Goal: Obtain resource: Download file/media

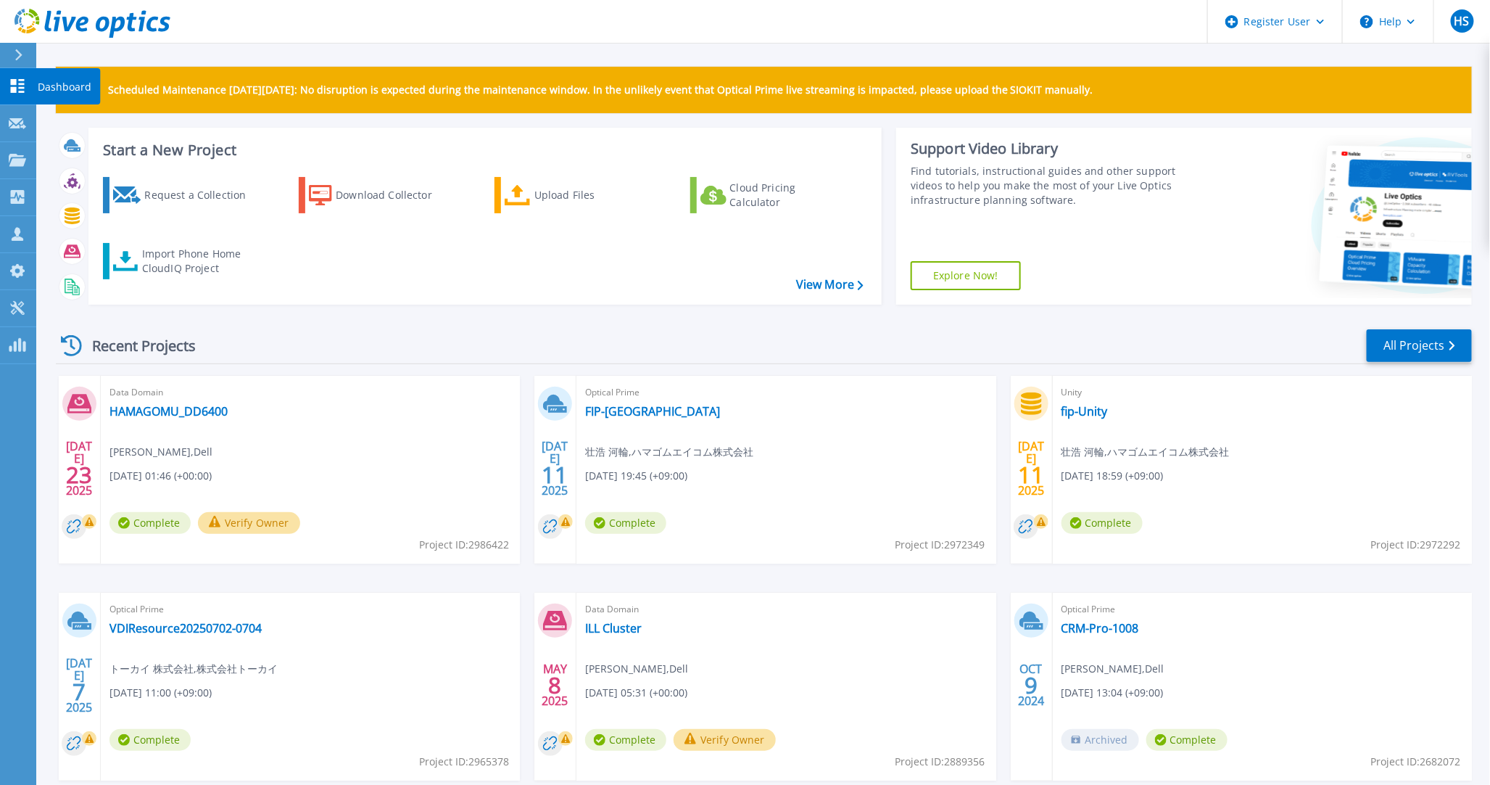
click at [13, 83] on icon at bounding box center [17, 86] width 17 height 14
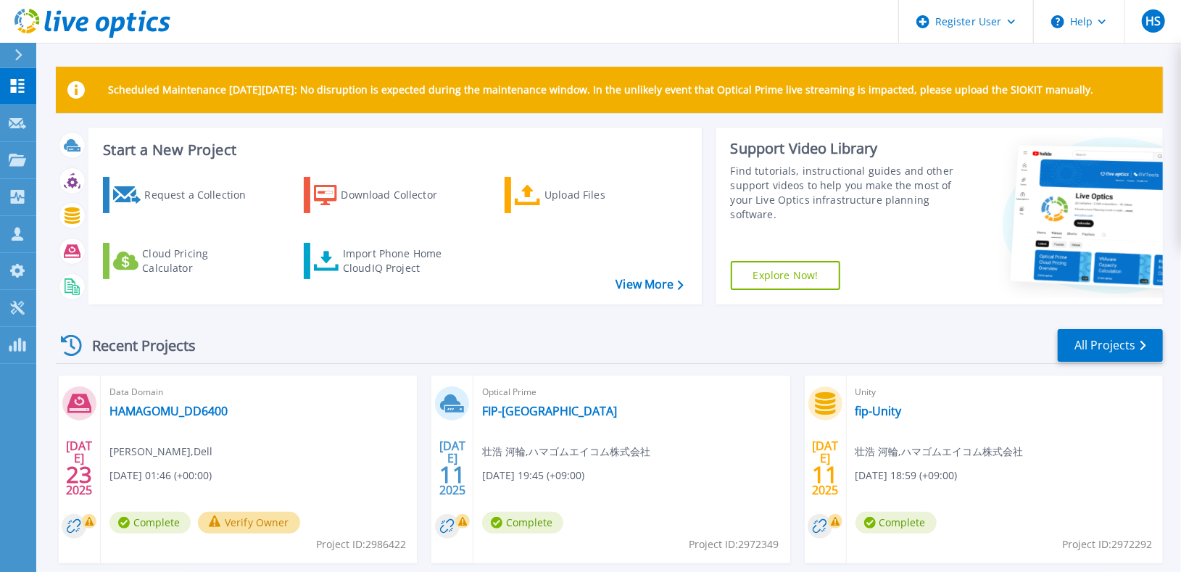
click at [21, 43] on div at bounding box center [24, 55] width 23 height 25
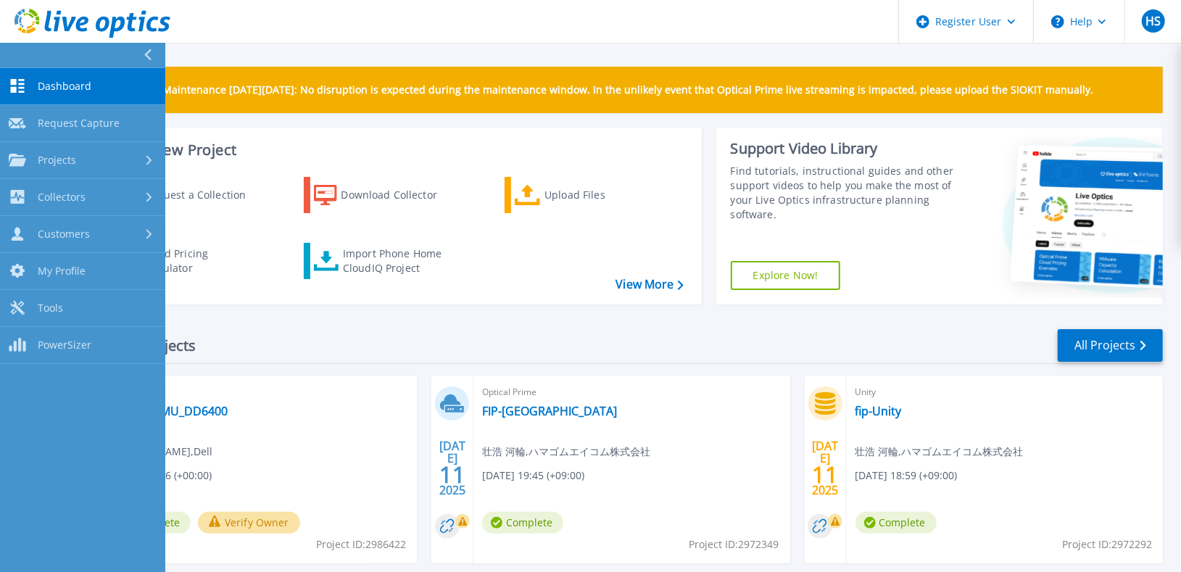
click at [54, 83] on span "Dashboard" at bounding box center [65, 86] width 54 height 13
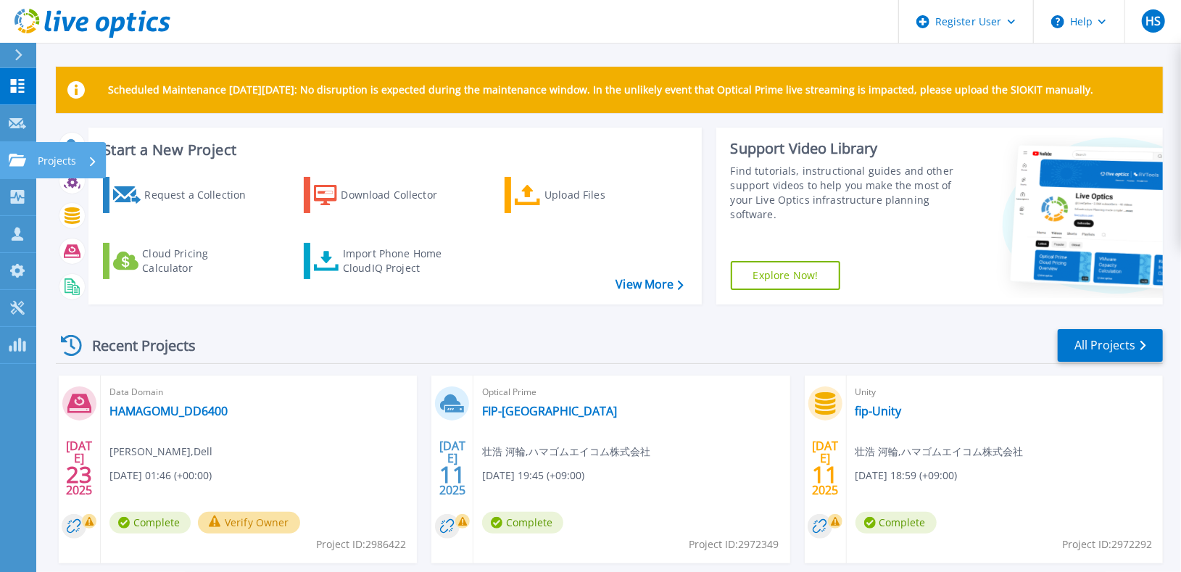
click at [36, 165] on div "Projects" at bounding box center [71, 160] width 70 height 36
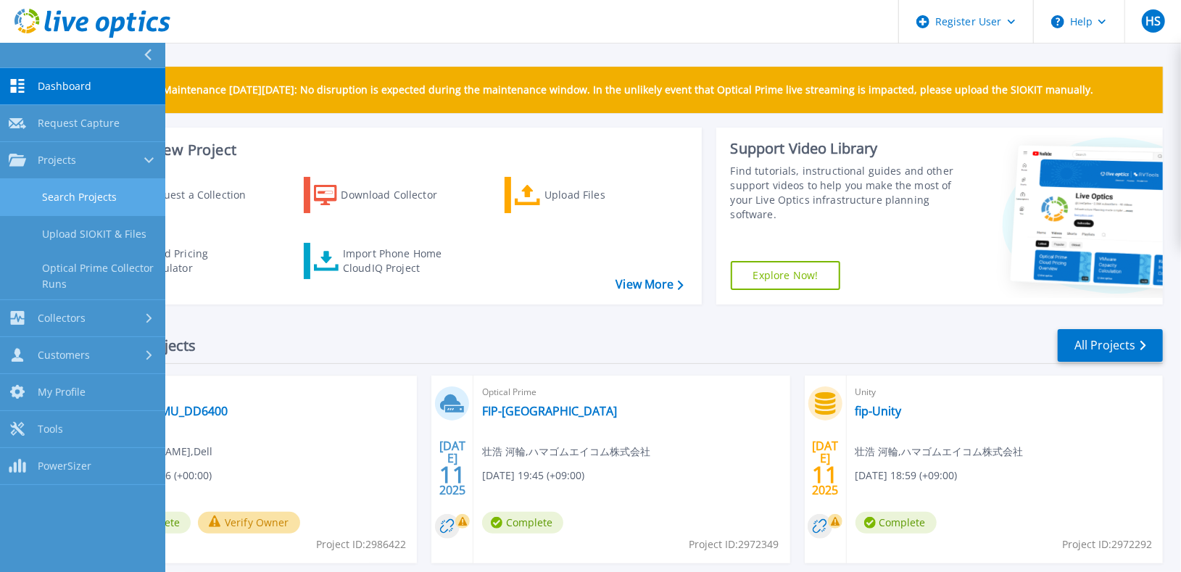
click at [43, 185] on link "Search Projects" at bounding box center [82, 197] width 165 height 37
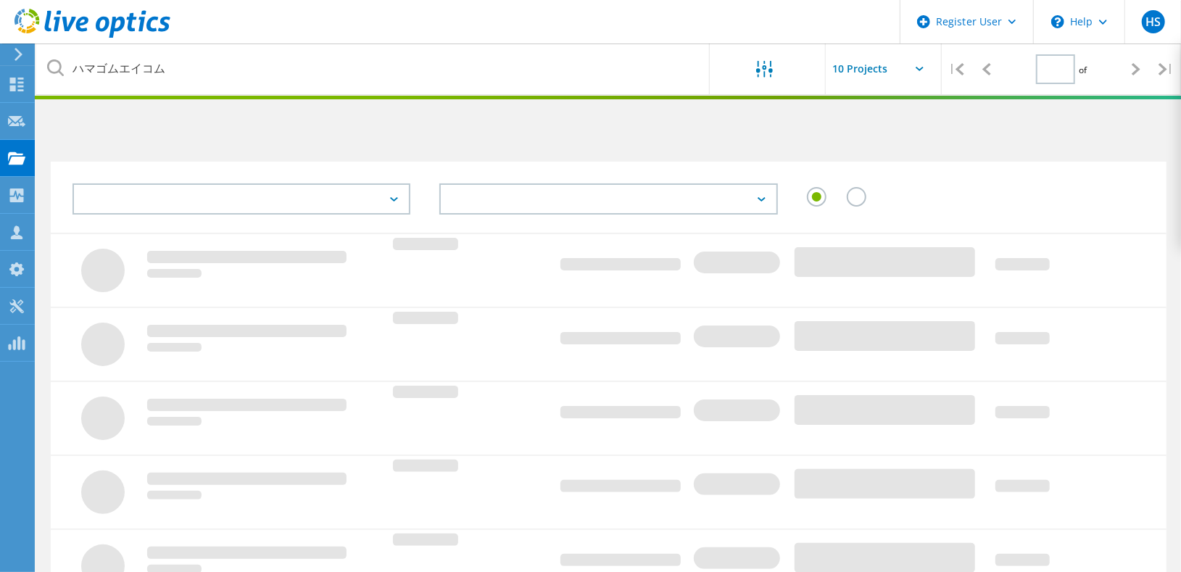
type input "1"
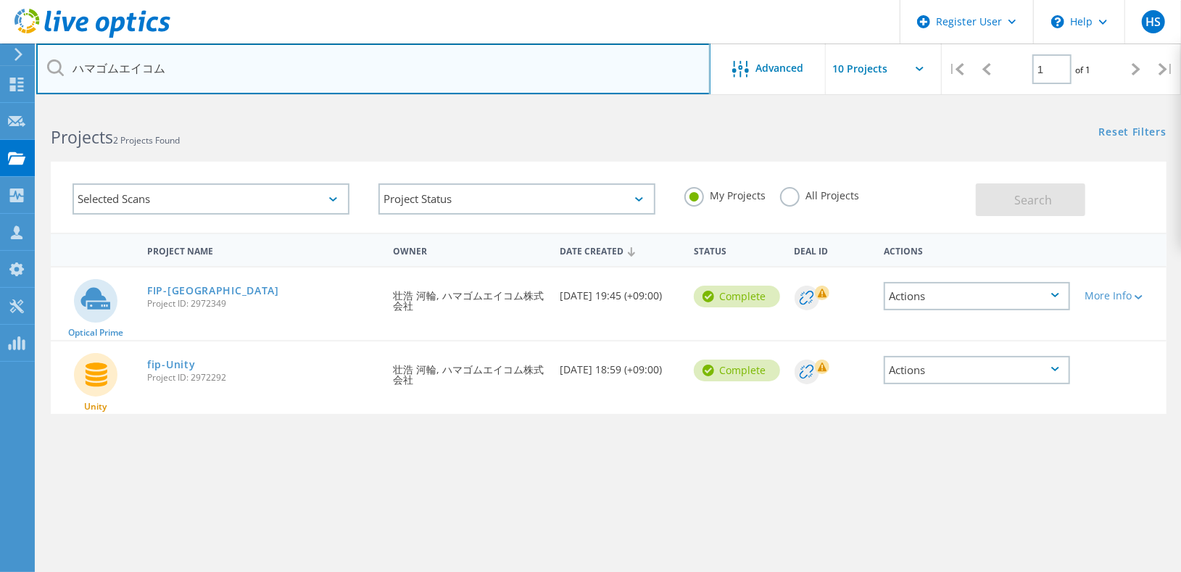
click at [385, 83] on input "ハマゴムエイコム" at bounding box center [373, 69] width 674 height 51
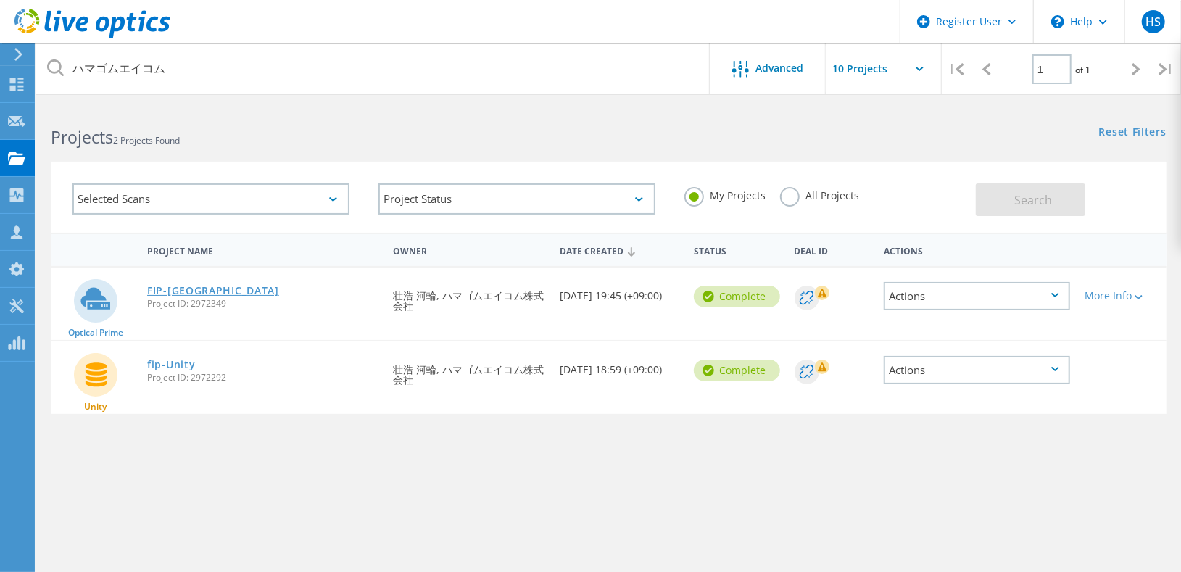
click at [216, 286] on link "FIP-YOKOHAMA" at bounding box center [213, 291] width 132 height 10
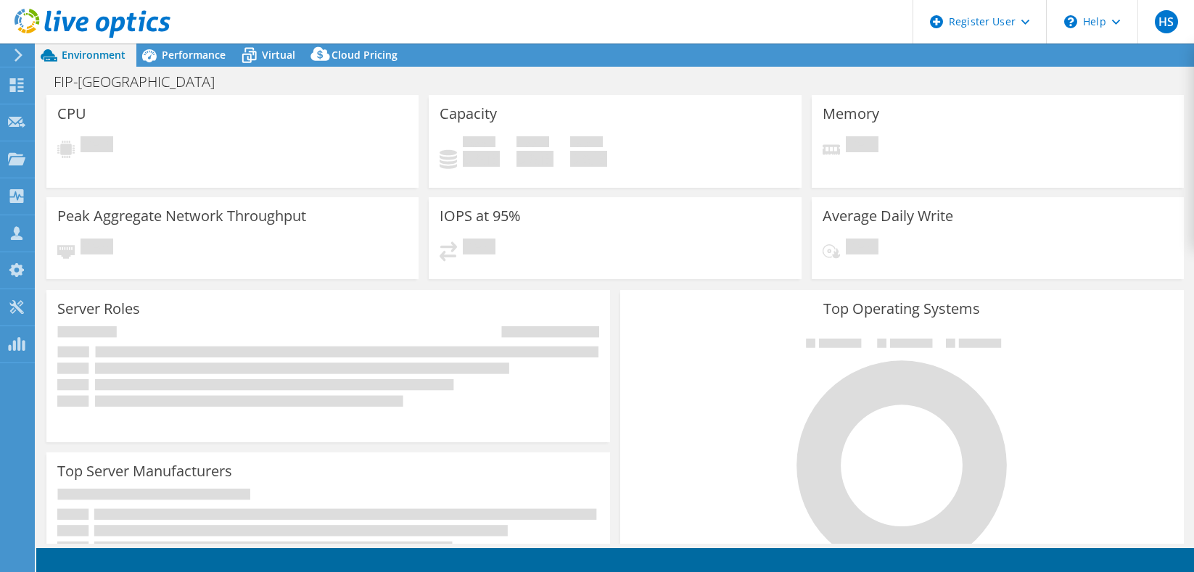
select select "[GEOGRAPHIC_DATA]"
select select "USD"
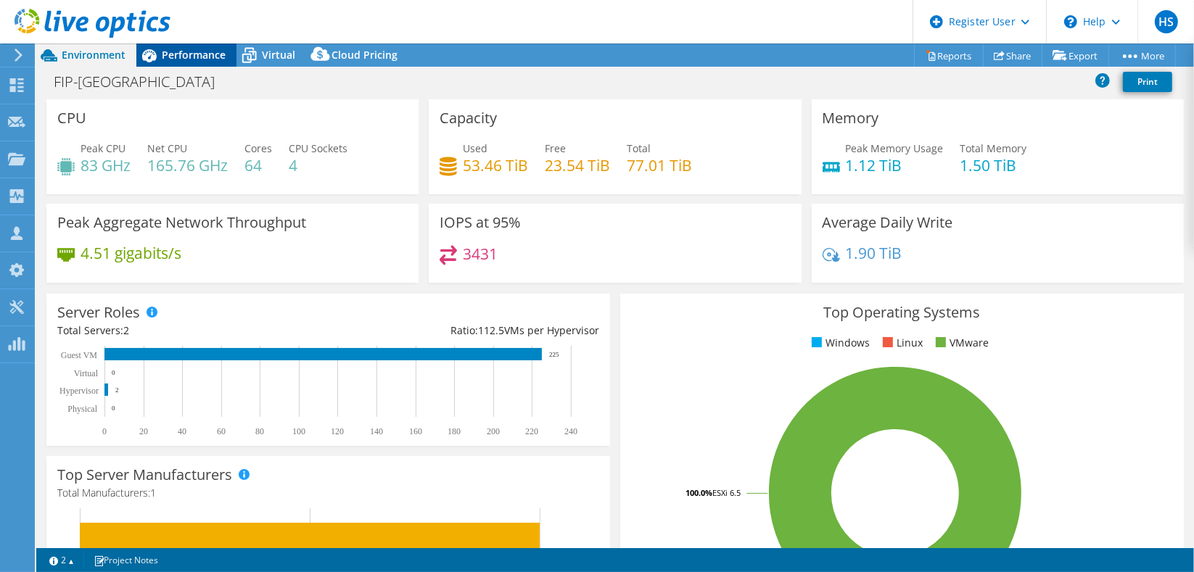
click at [202, 45] on div "Performance" at bounding box center [186, 55] width 100 height 23
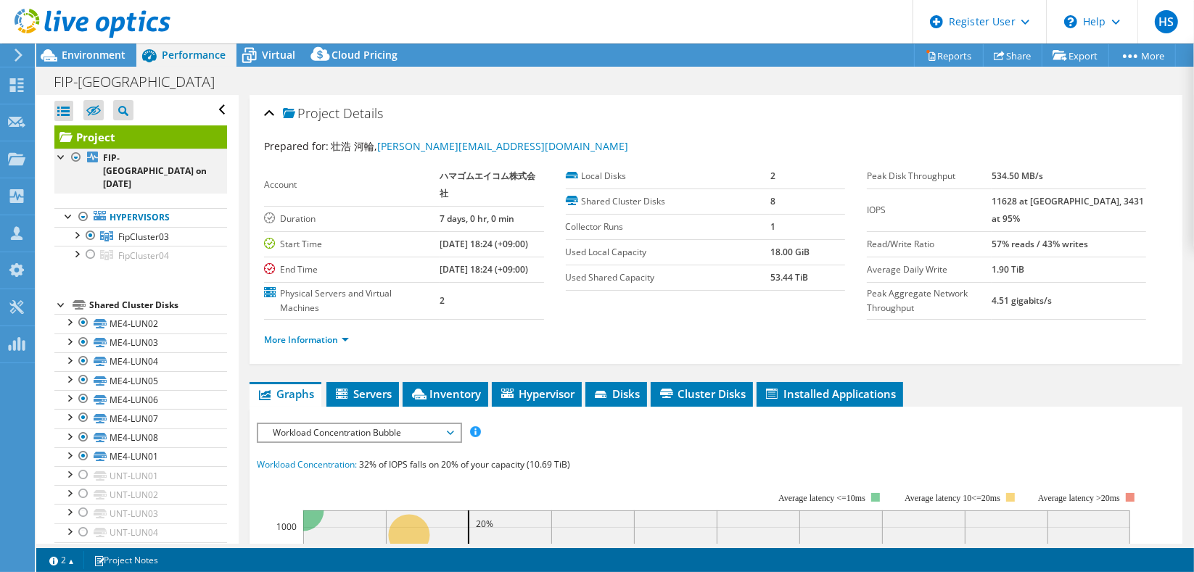
click at [69, 149] on div at bounding box center [76, 157] width 15 height 17
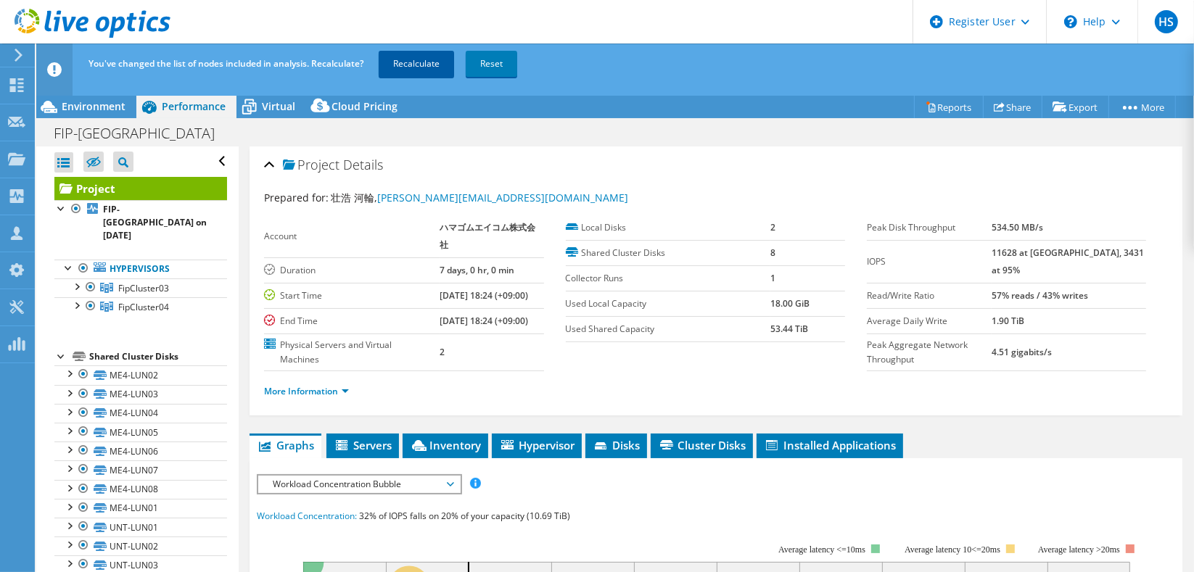
click at [402, 58] on link "Recalculate" at bounding box center [416, 64] width 75 height 26
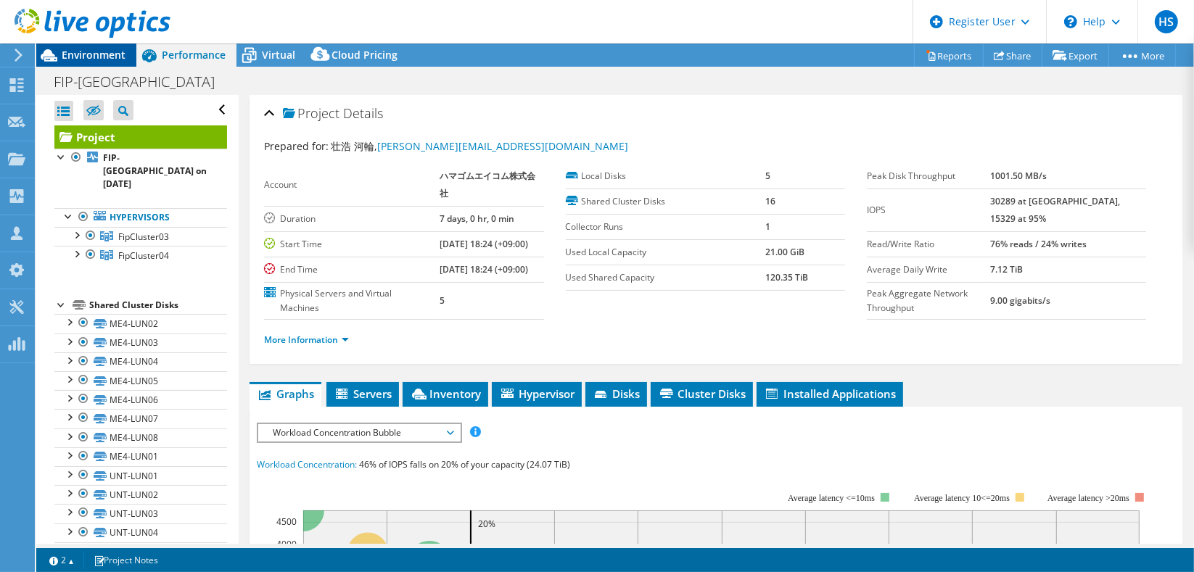
click at [78, 49] on span "Environment" at bounding box center [94, 55] width 64 height 14
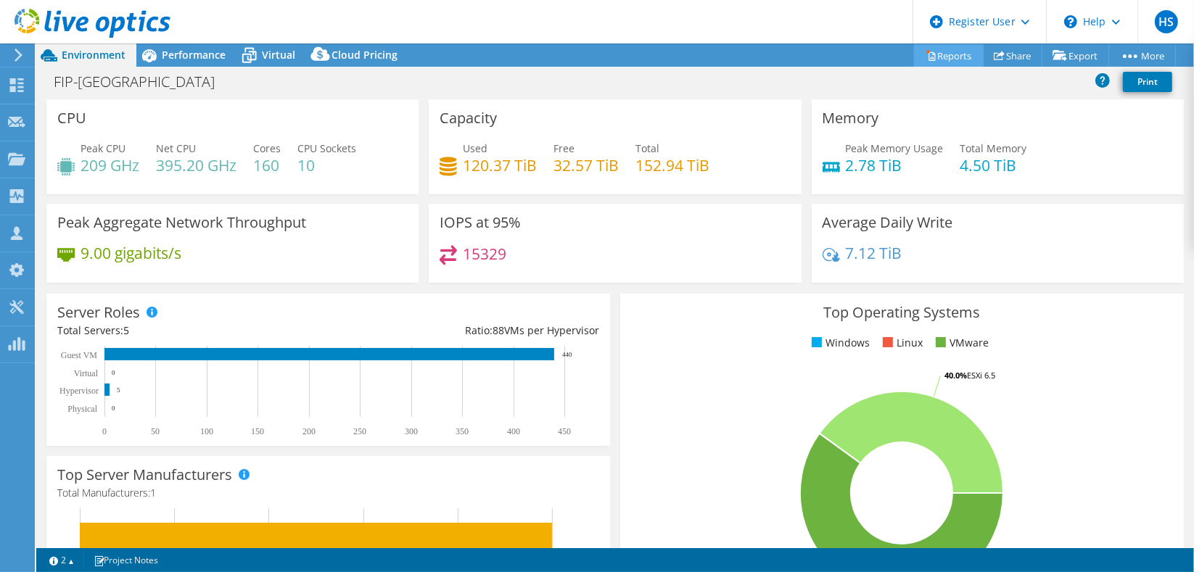
click at [930, 54] on link "Reports" at bounding box center [949, 55] width 70 height 22
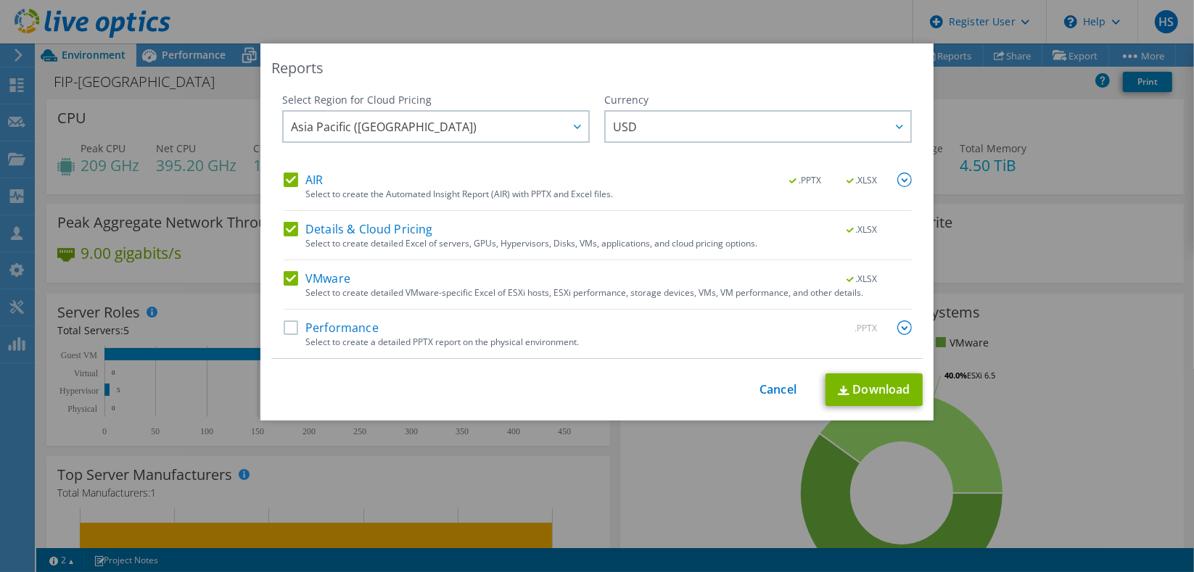
click at [284, 231] on label "Details & Cloud Pricing" at bounding box center [358, 229] width 149 height 15
click at [0, 0] on input "Details & Cloud Pricing" at bounding box center [0, 0] width 0 height 0
click at [287, 273] on label "VMware" at bounding box center [317, 278] width 67 height 15
click at [0, 0] on input "VMware" at bounding box center [0, 0] width 0 height 0
click at [848, 381] on link "Download" at bounding box center [873, 389] width 97 height 33
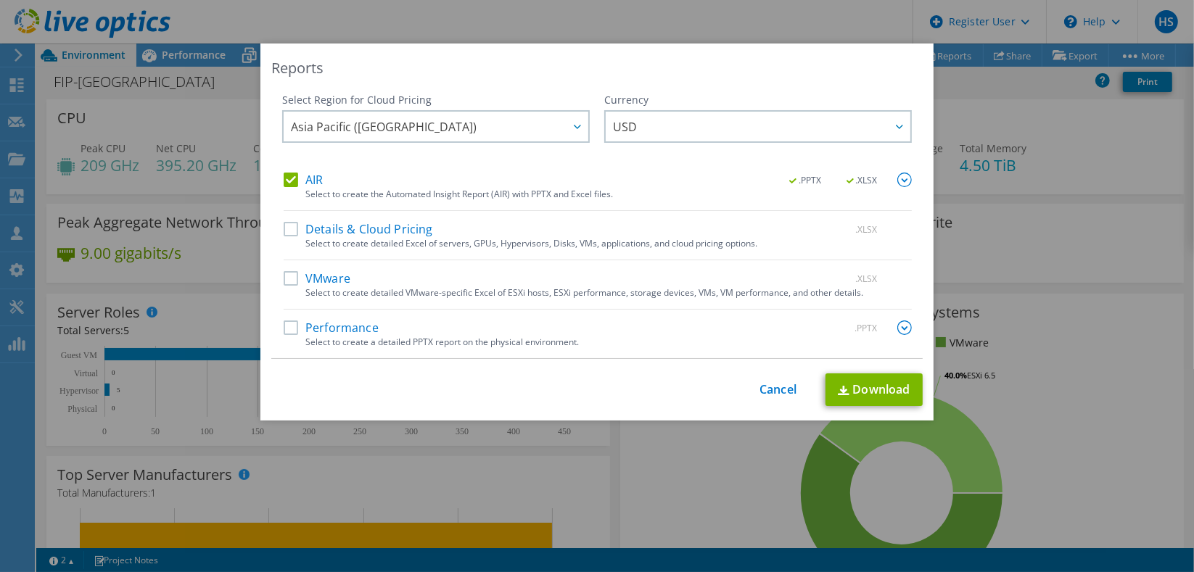
click at [790, 67] on div "Reports" at bounding box center [596, 68] width 651 height 20
click at [855, 18] on div "Reports Select Region for Cloud Pricing Asia Pacific ([GEOGRAPHIC_DATA]) [GEOGR…" at bounding box center [597, 286] width 1194 height 572
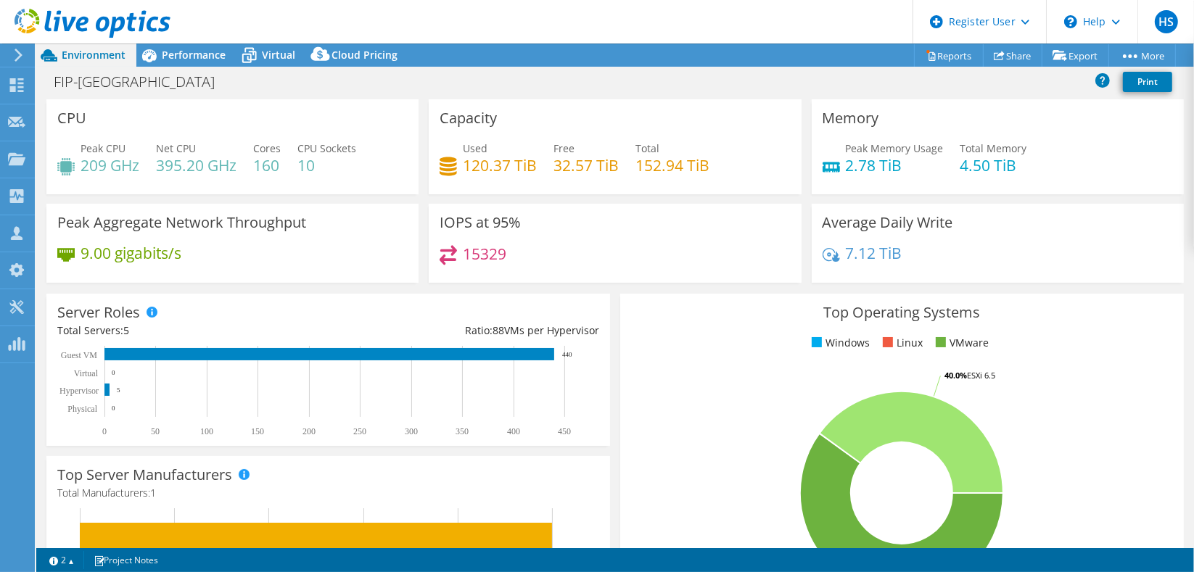
click at [112, 204] on div "Peak Aggregate Network Throughput 9.00 gigabits/s" at bounding box center [232, 243] width 372 height 79
click at [216, 44] on div "Performance" at bounding box center [186, 55] width 100 height 23
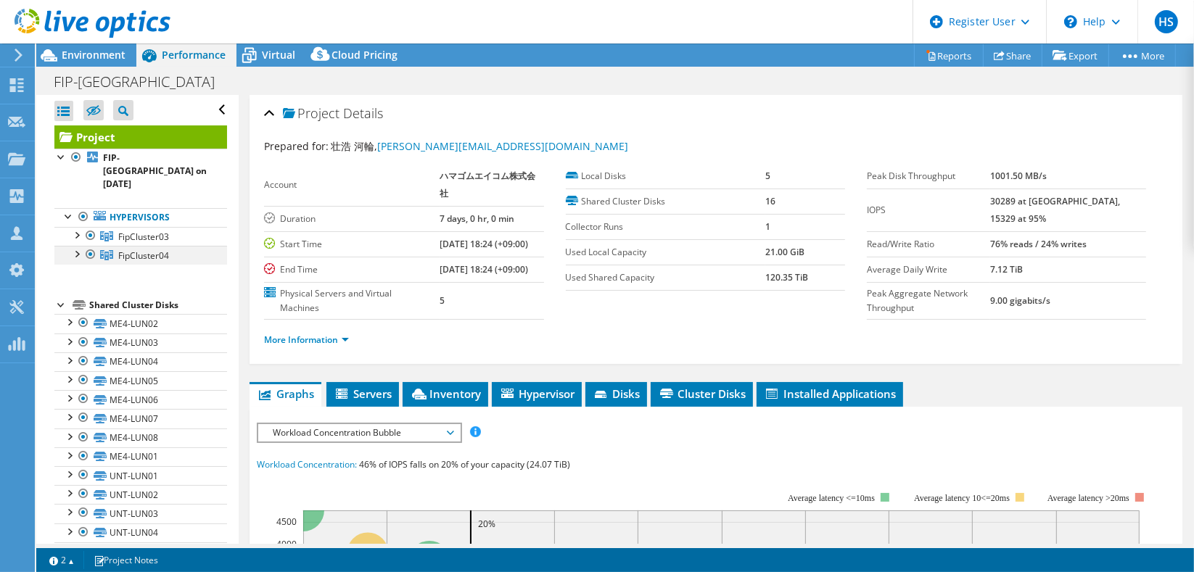
click at [75, 246] on div at bounding box center [76, 253] width 15 height 15
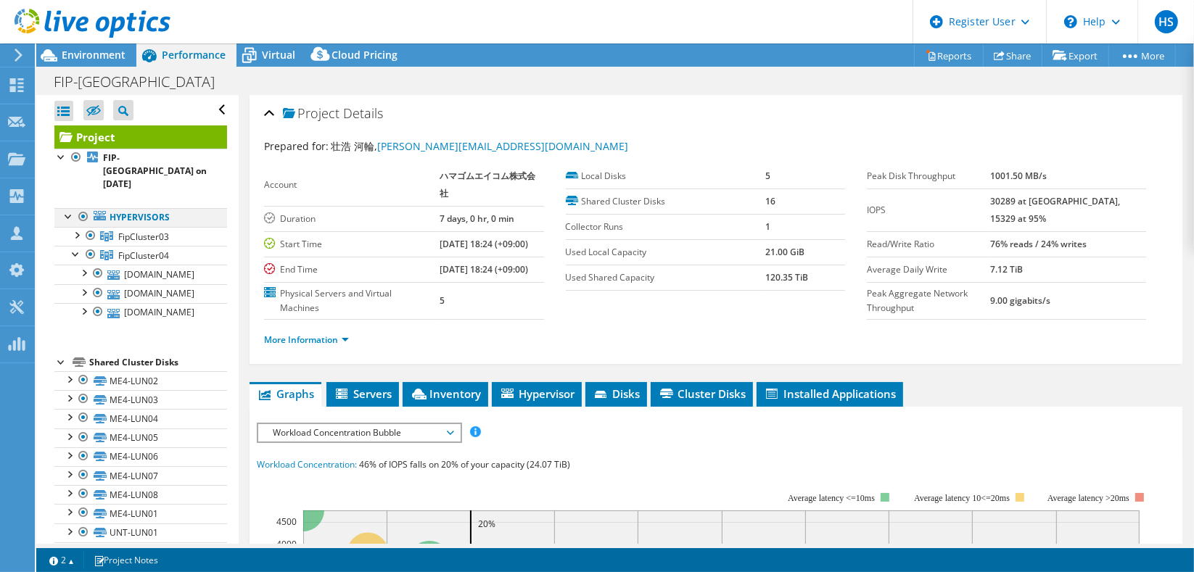
click at [76, 208] on div at bounding box center [83, 216] width 15 height 17
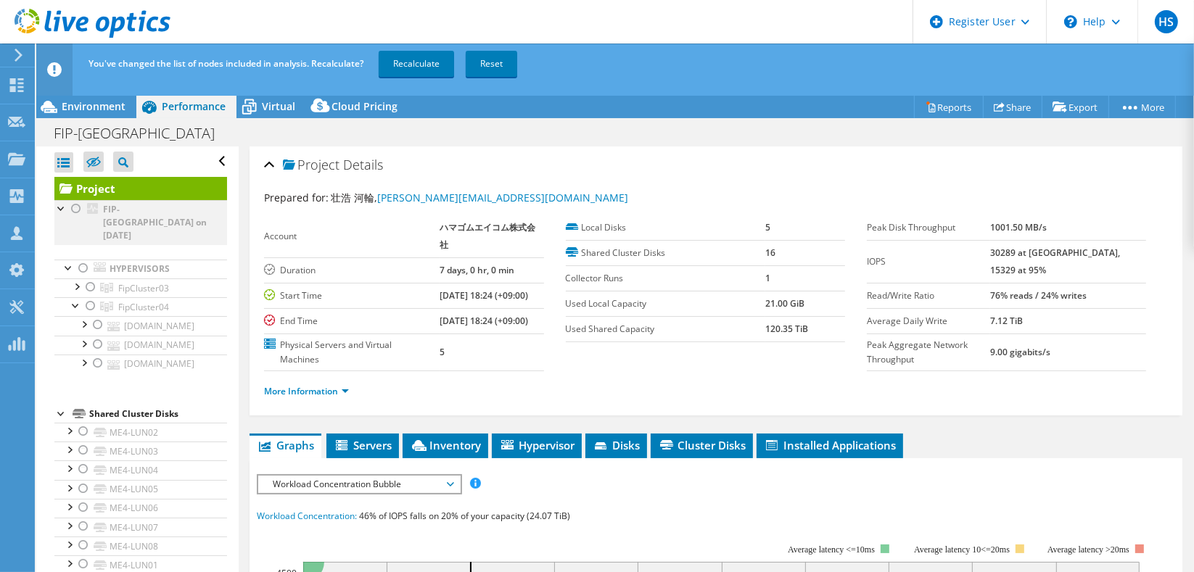
click at [75, 200] on div at bounding box center [76, 208] width 15 height 17
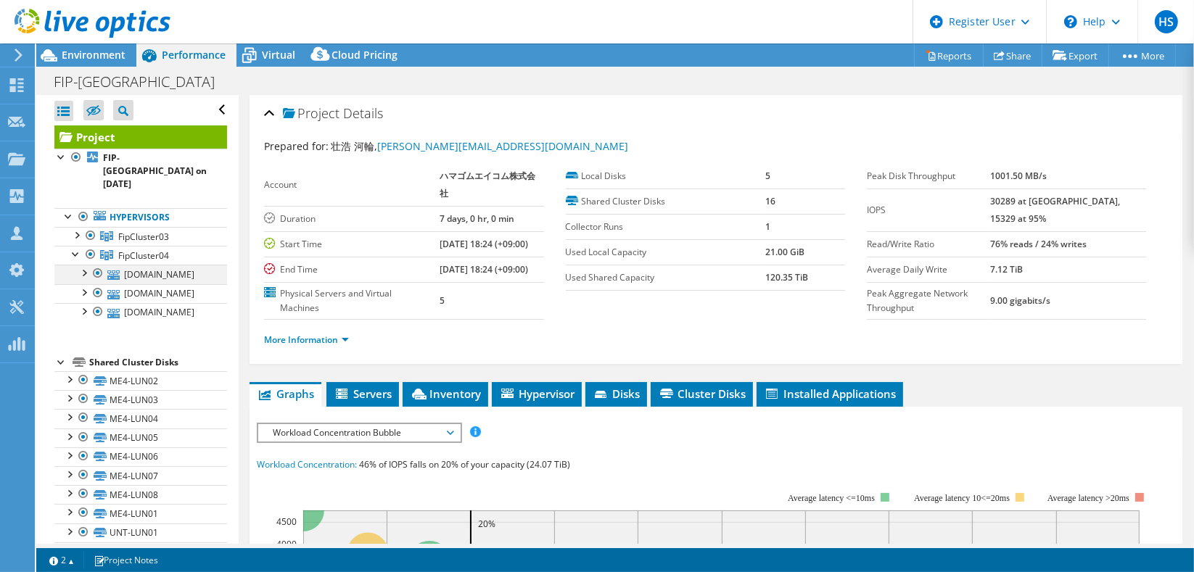
click at [84, 265] on div at bounding box center [83, 272] width 15 height 15
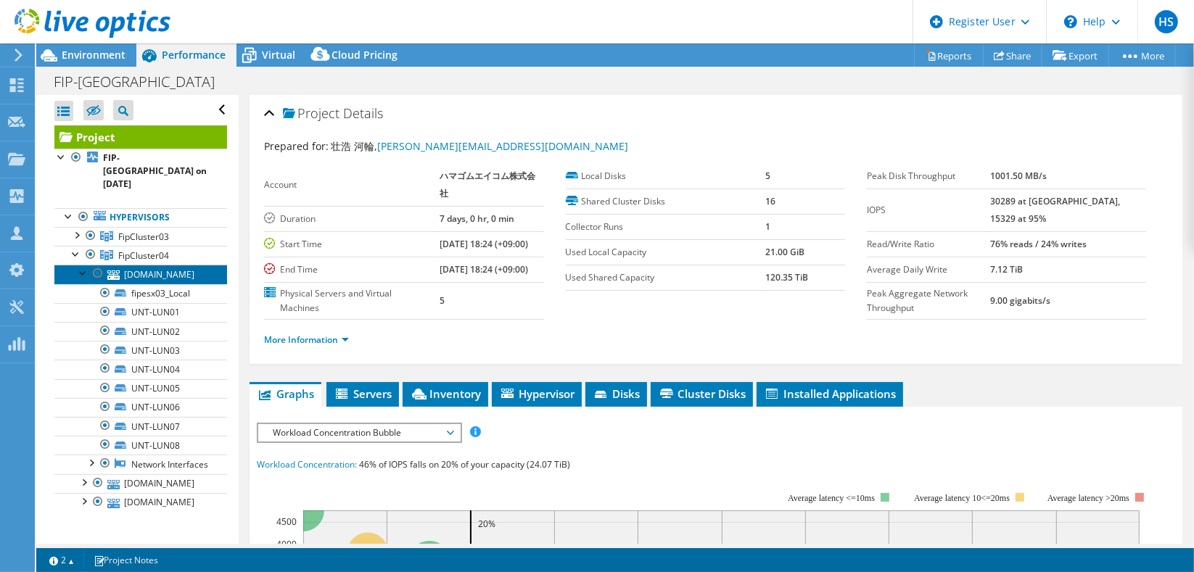
click at [125, 265] on link "[DOMAIN_NAME]" at bounding box center [140, 274] width 173 height 19
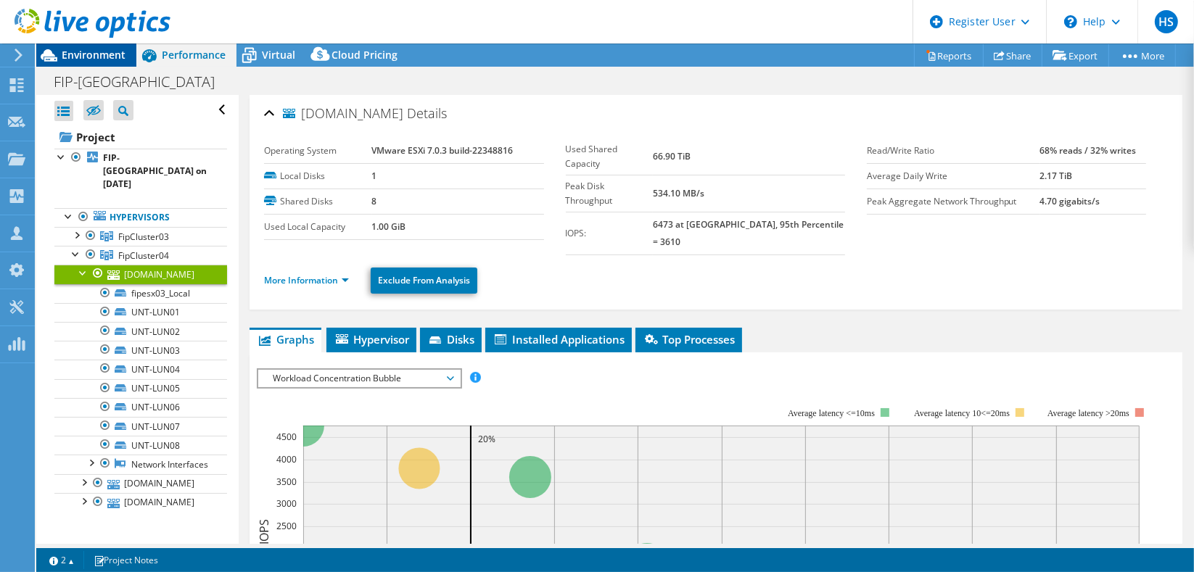
click at [107, 61] on div "Environment" at bounding box center [86, 55] width 100 height 23
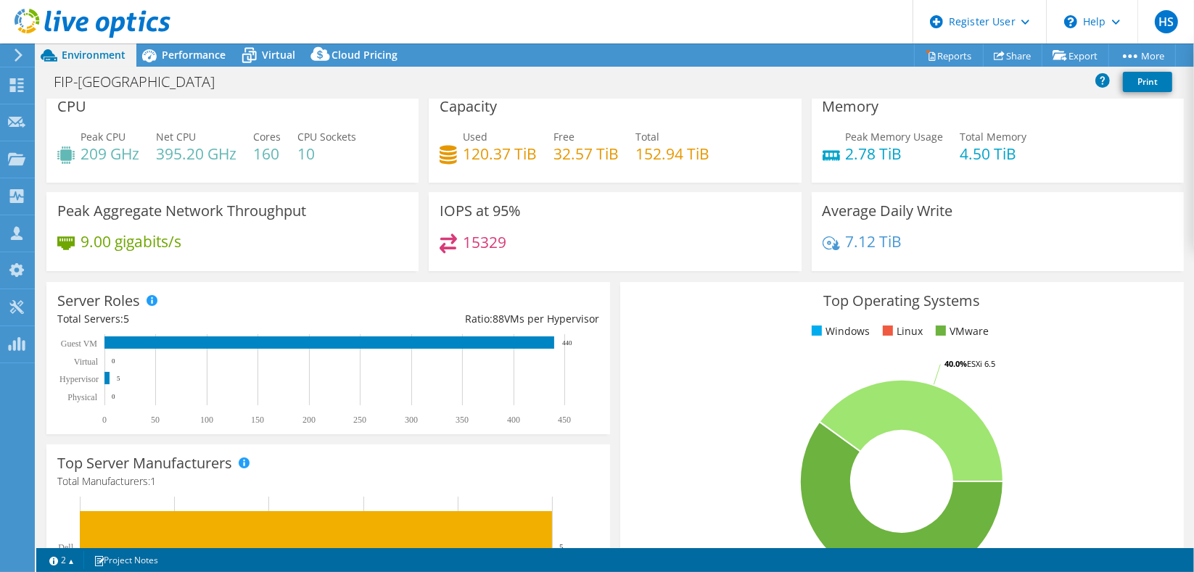
scroll to position [4, 0]
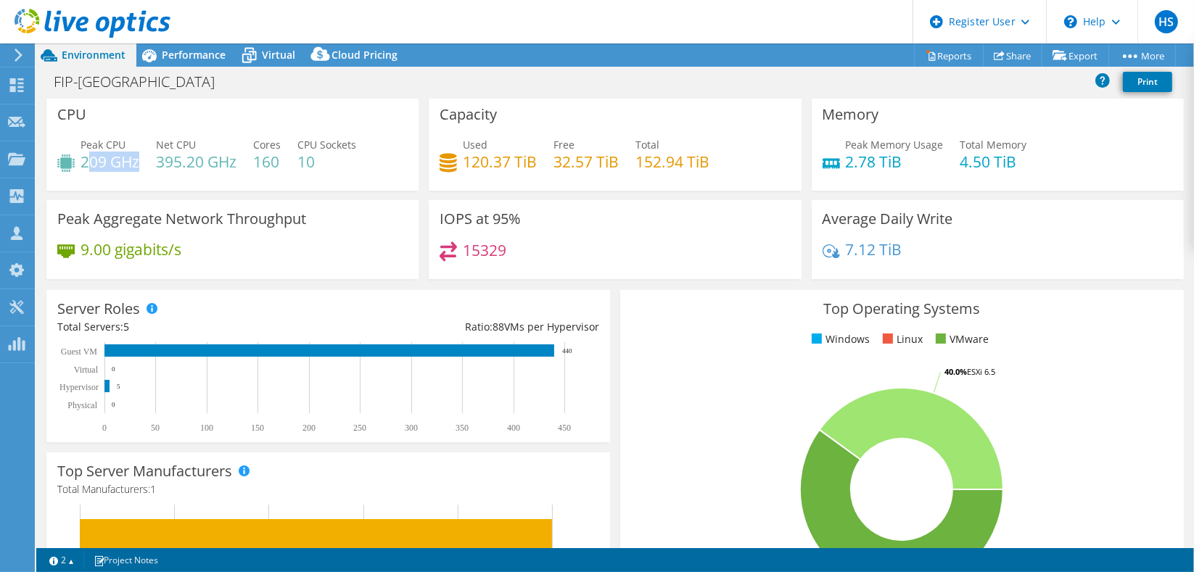
drag, startPoint x: 84, startPoint y: 157, endPoint x: 137, endPoint y: 154, distance: 53.0
click at [137, 154] on h4 "209 GHz" at bounding box center [109, 162] width 59 height 16
drag, startPoint x: 137, startPoint y: 154, endPoint x: 156, endPoint y: 156, distance: 18.9
click at [156, 156] on div "Peak CPU 209 GHz Net CPU 395.20 GHz Cores 160 CPU Sockets 10" at bounding box center [232, 160] width 350 height 47
drag, startPoint x: 83, startPoint y: 152, endPoint x: 150, endPoint y: 155, distance: 67.5
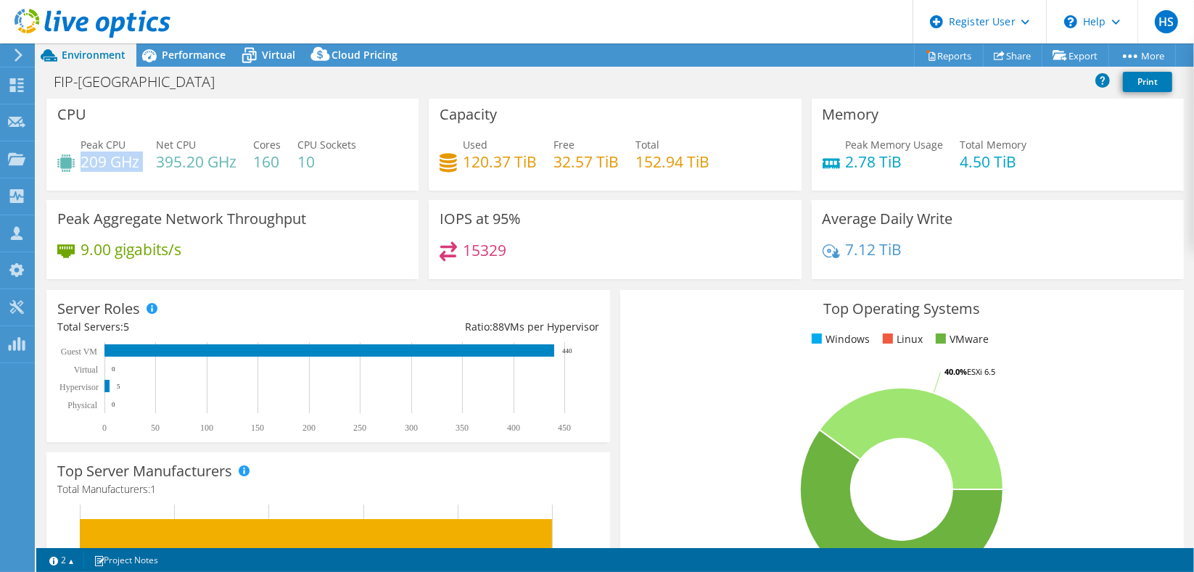
click at [150, 155] on div "Peak CPU 209 GHz Net CPU 395.20 GHz Cores 160 CPU Sockets 10" at bounding box center [232, 160] width 350 height 47
